Goal: Transaction & Acquisition: Purchase product/service

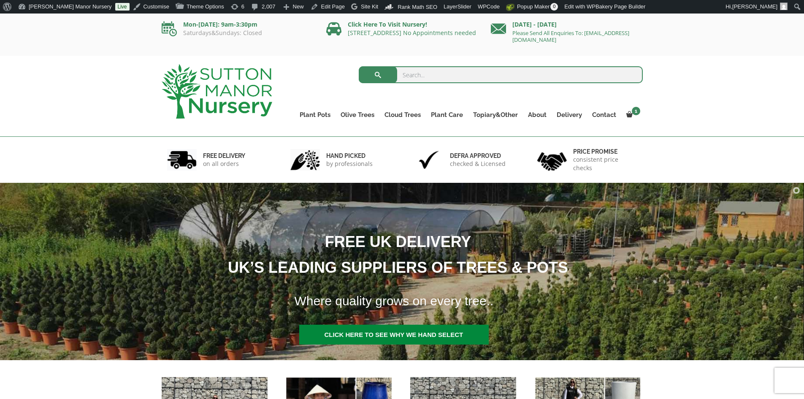
click at [437, 78] on input "search" at bounding box center [501, 74] width 284 height 17
type input "B9"
click at [359, 66] on button "submit" at bounding box center [378, 74] width 38 height 17
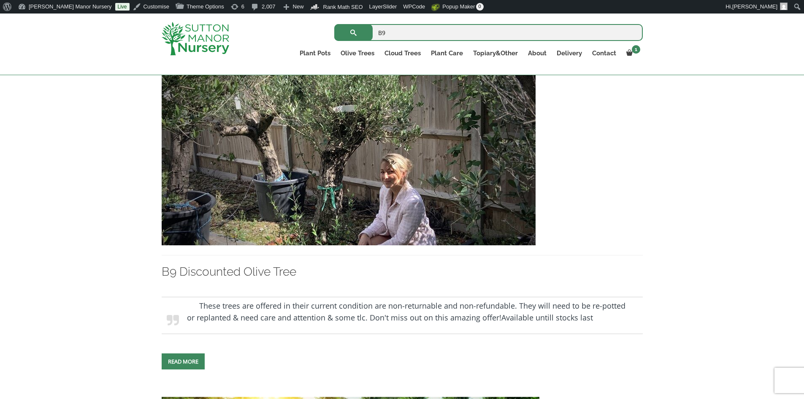
scroll to position [211, 0]
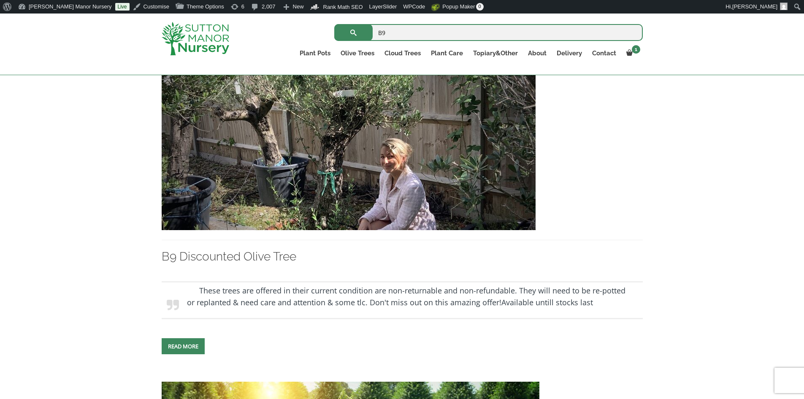
click at [422, 187] on img at bounding box center [349, 139] width 374 height 181
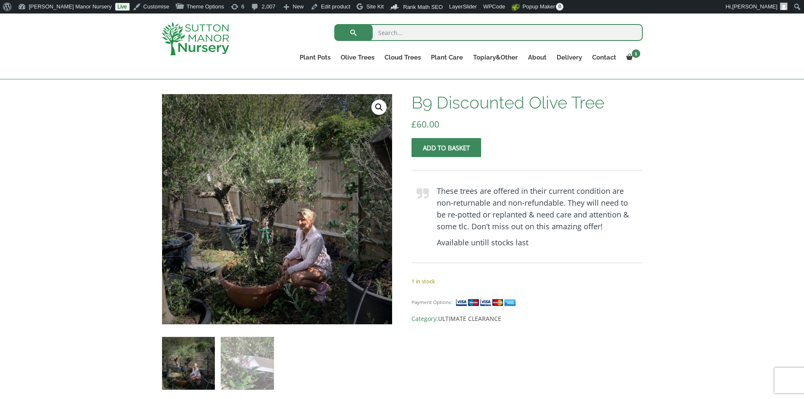
scroll to position [42, 0]
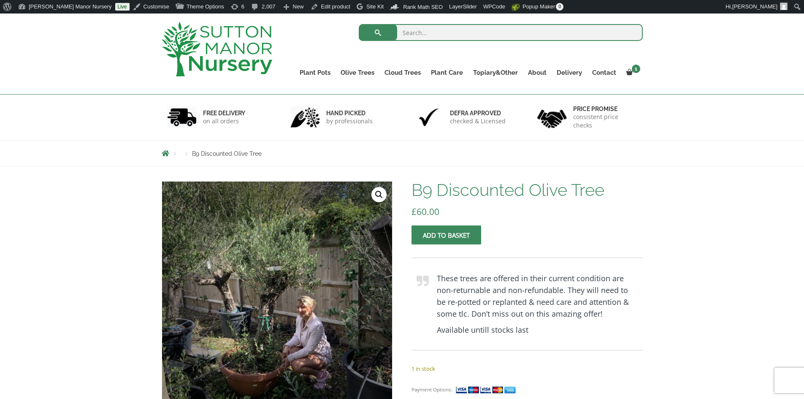
click at [446, 235] on span "submit" at bounding box center [446, 235] width 0 height 0
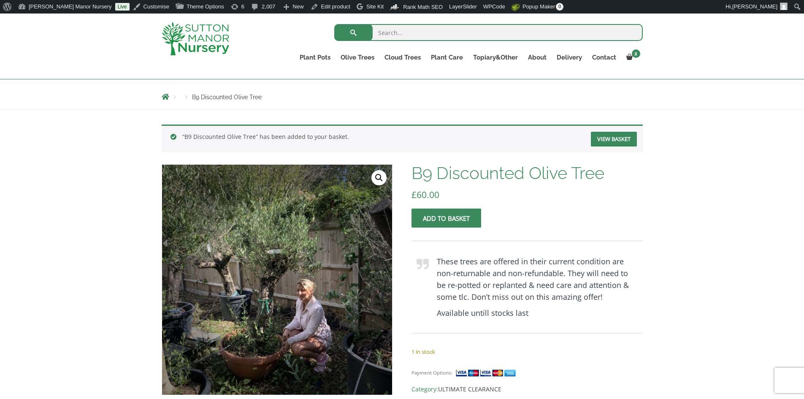
scroll to position [42, 0]
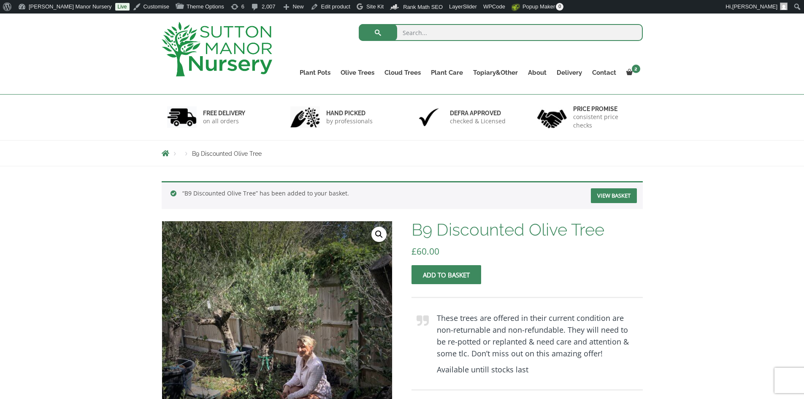
click at [611, 188] on link "View basket" at bounding box center [614, 195] width 46 height 15
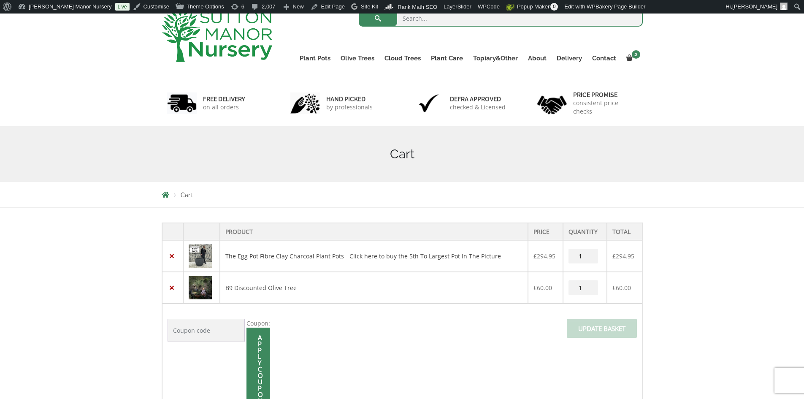
scroll to position [127, 0]
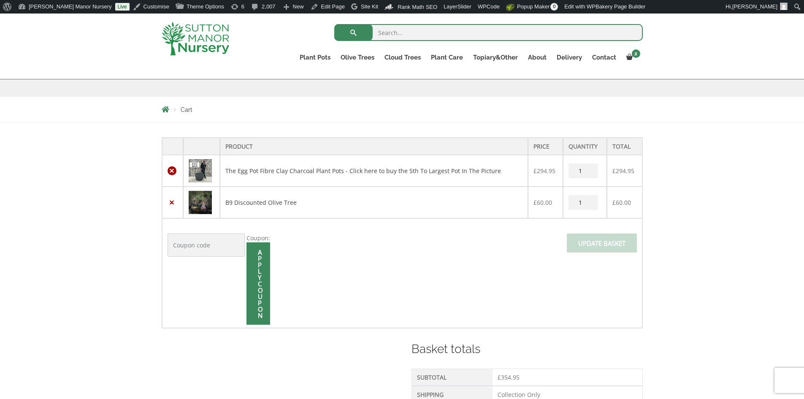
click at [171, 171] on link "×" at bounding box center [171, 170] width 9 height 9
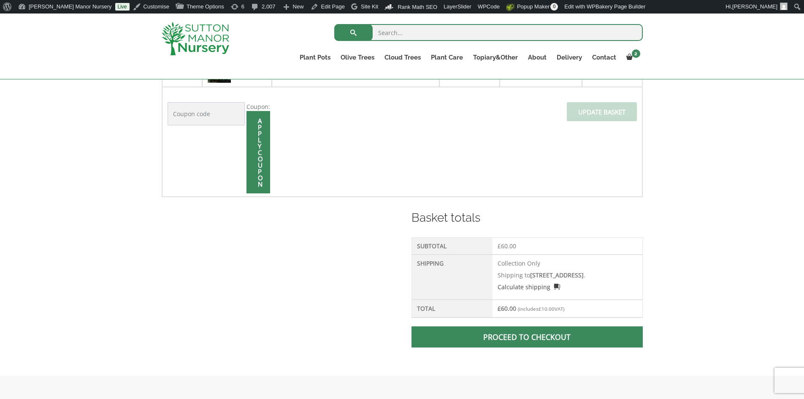
scroll to position [306, 0]
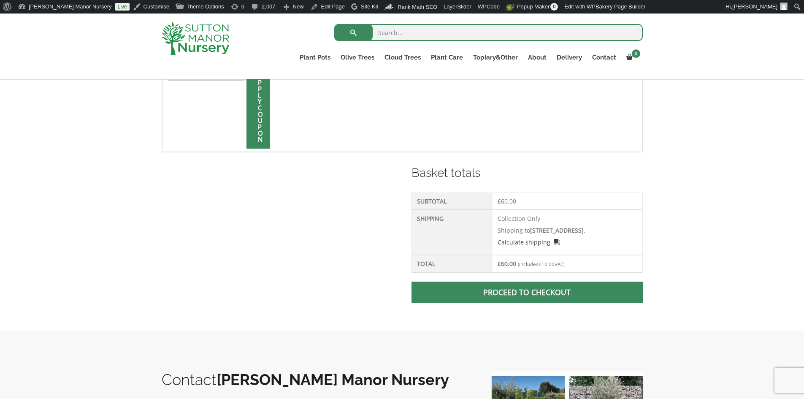
click at [530, 302] on link "Proceed to checkout" at bounding box center [526, 291] width 231 height 21
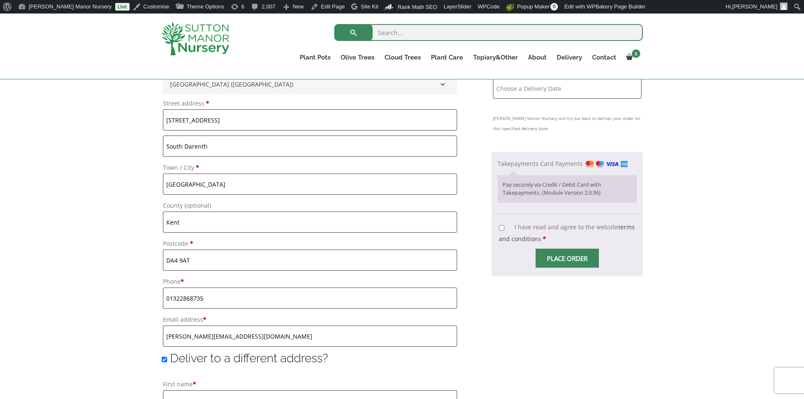
scroll to position [380, 0]
click at [499, 229] on input "I have read and agree to the website terms and conditions *" at bounding box center [501, 226] width 5 height 5
checkbox input "true"
click at [567, 257] on span "Checkout" at bounding box center [567, 257] width 0 height 0
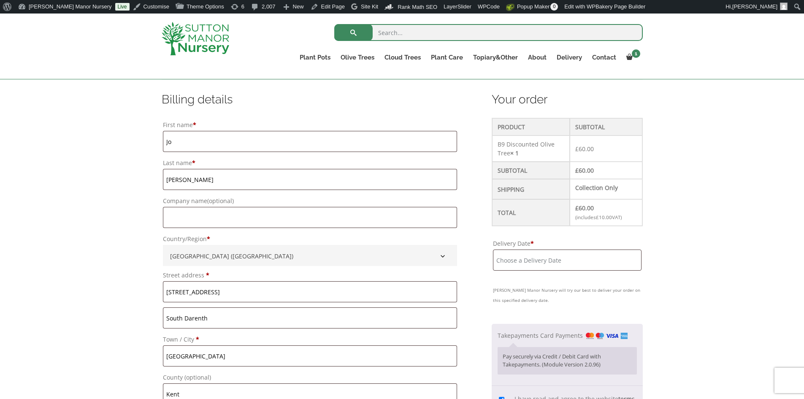
scroll to position [211, 0]
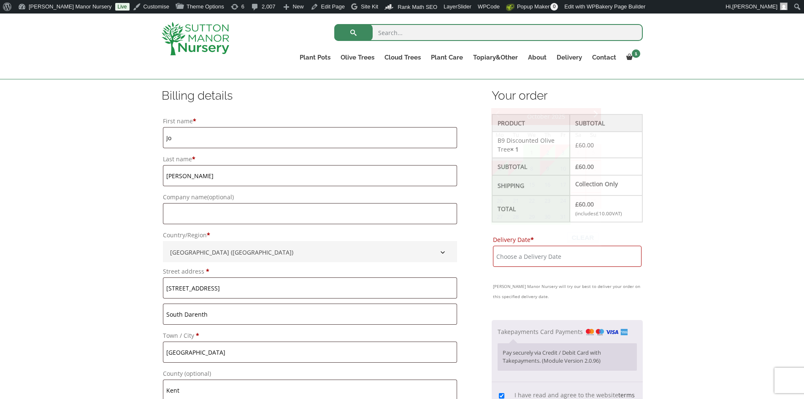
click at [551, 258] on input "Delivery Date *" at bounding box center [567, 256] width 148 height 21
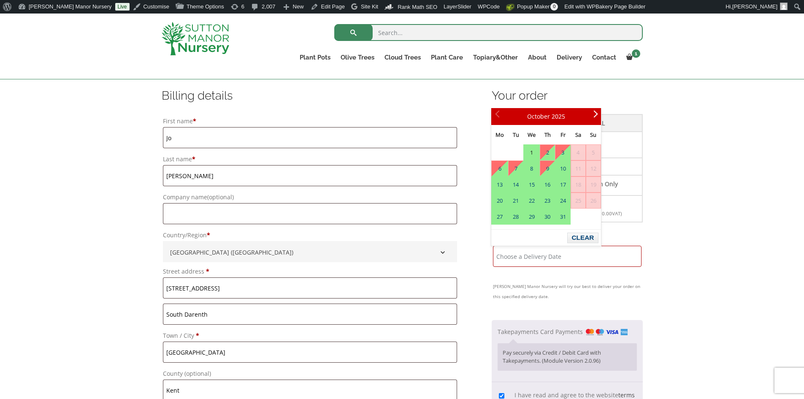
click at [530, 147] on link "1" at bounding box center [531, 152] width 16 height 15
type input "1 October, 2025"
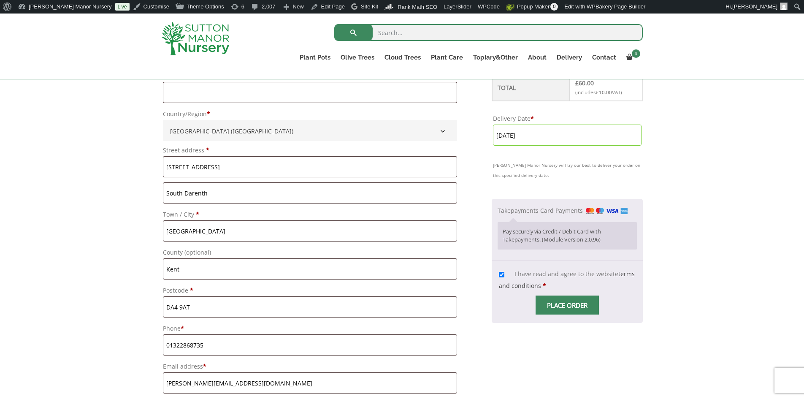
scroll to position [422, 0]
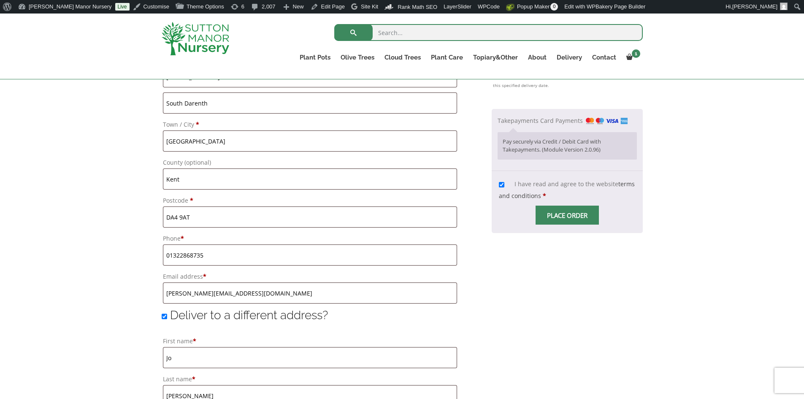
click at [567, 215] on span "Checkout" at bounding box center [567, 215] width 0 height 0
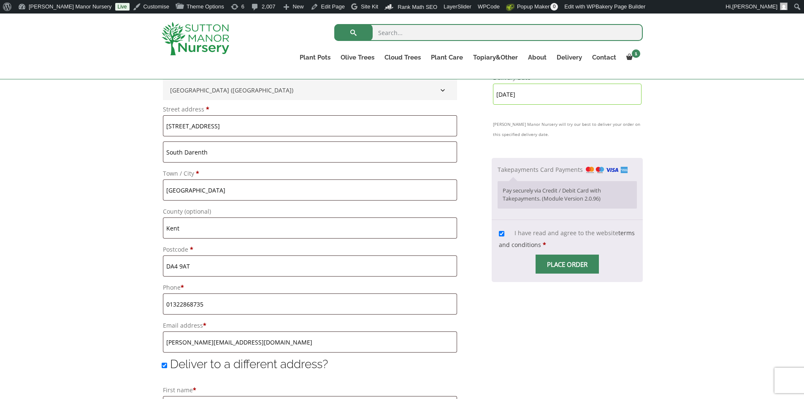
scroll to position [380, 0]
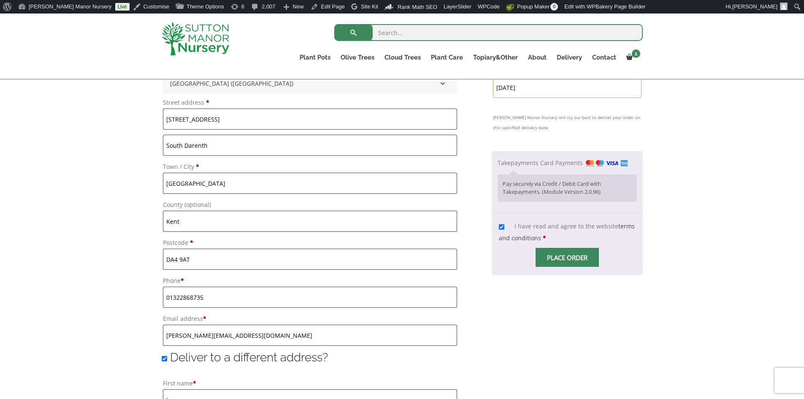
click at [536, 179] on div "Pay securely via Credit / Debit Card with Takepayments. (Module Version 2.0.96)" at bounding box center [566, 187] width 139 height 27
click at [567, 257] on span "Checkout" at bounding box center [567, 257] width 0 height 0
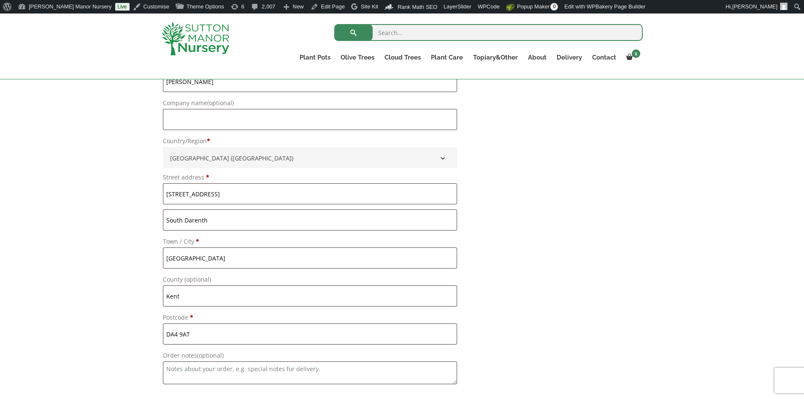
scroll to position [801, 0]
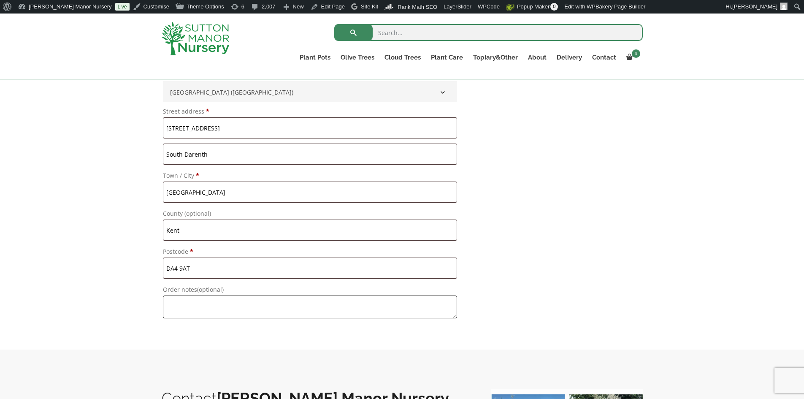
click at [188, 304] on textarea "Order notes (optional)" at bounding box center [310, 306] width 294 height 23
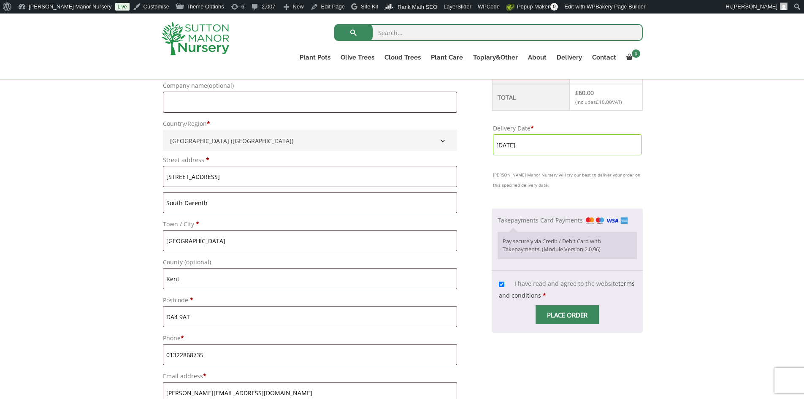
scroll to position [337, 0]
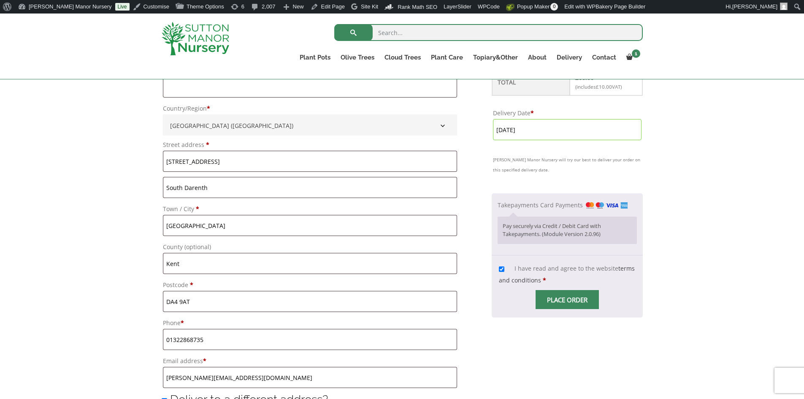
type textarea "Collection"
click at [499, 269] on input "I have read and agree to the website terms and conditions *" at bounding box center [501, 268] width 5 height 5
checkbox input "true"
click at [556, 303] on input "Place order" at bounding box center [566, 299] width 63 height 19
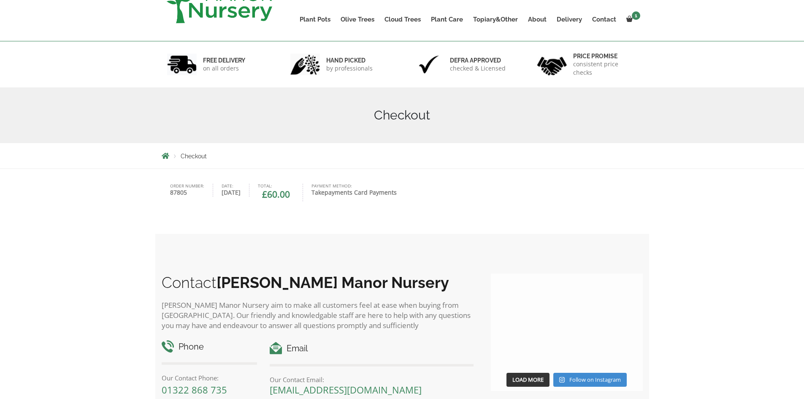
scroll to position [211, 0]
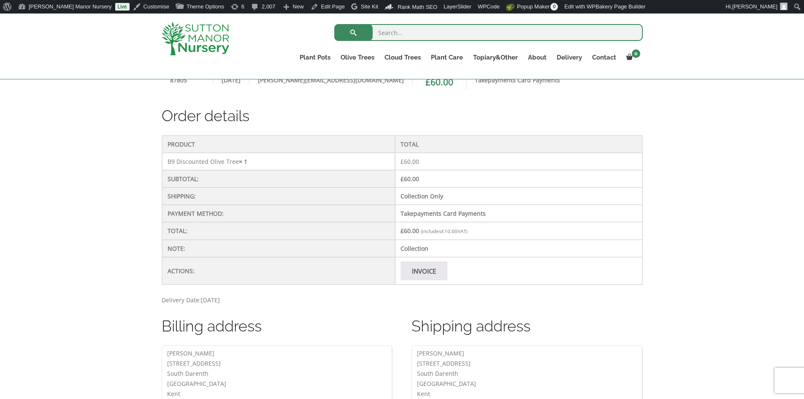
scroll to position [253, 0]
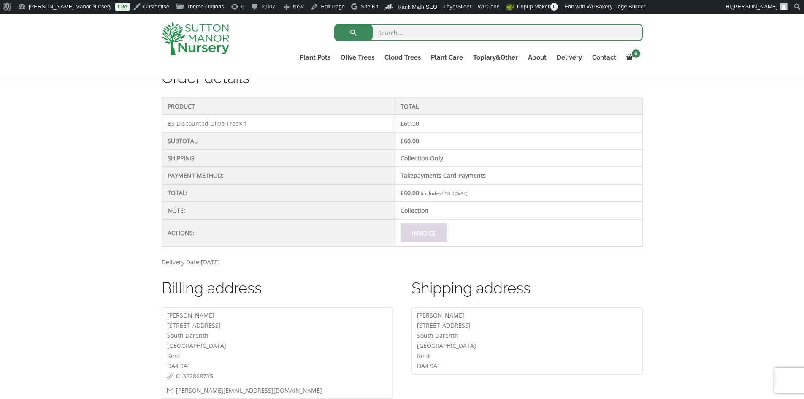
click at [440, 237] on link "Invoice" at bounding box center [423, 232] width 47 height 19
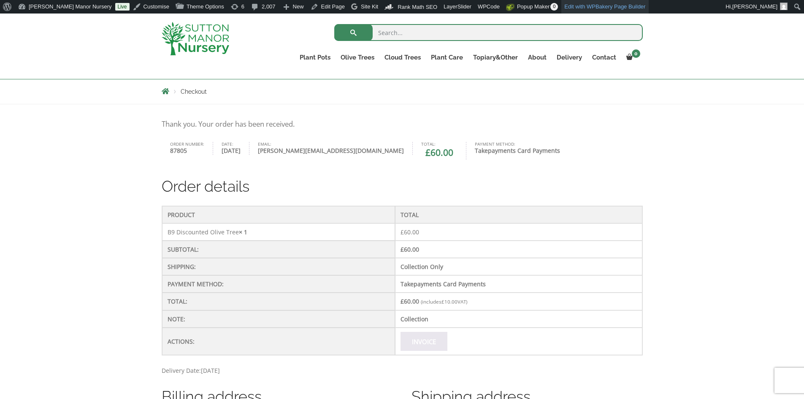
scroll to position [132, 0]
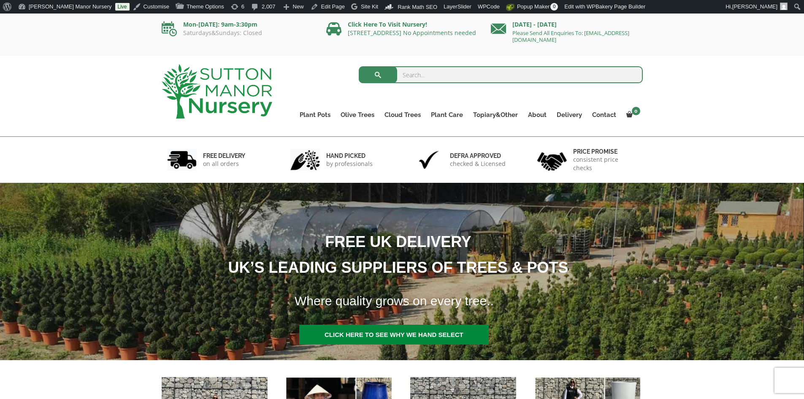
click at [443, 76] on input "search" at bounding box center [501, 74] width 284 height 17
type input "B9"
click at [359, 66] on button "submit" at bounding box center [378, 74] width 38 height 17
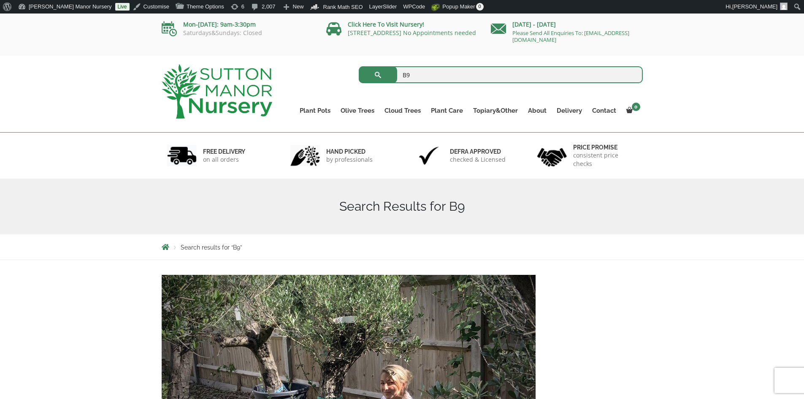
click at [415, 74] on input "B9" at bounding box center [501, 74] width 284 height 17
type input "B"
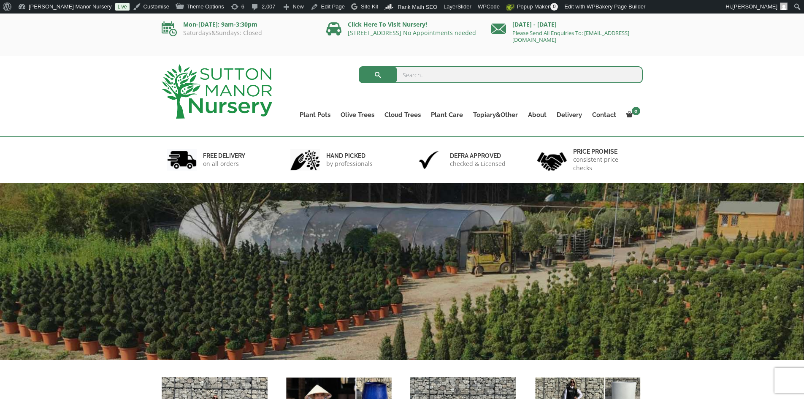
click at [424, 76] on input "search" at bounding box center [501, 74] width 284 height 17
